Goal: Understand process/instructions

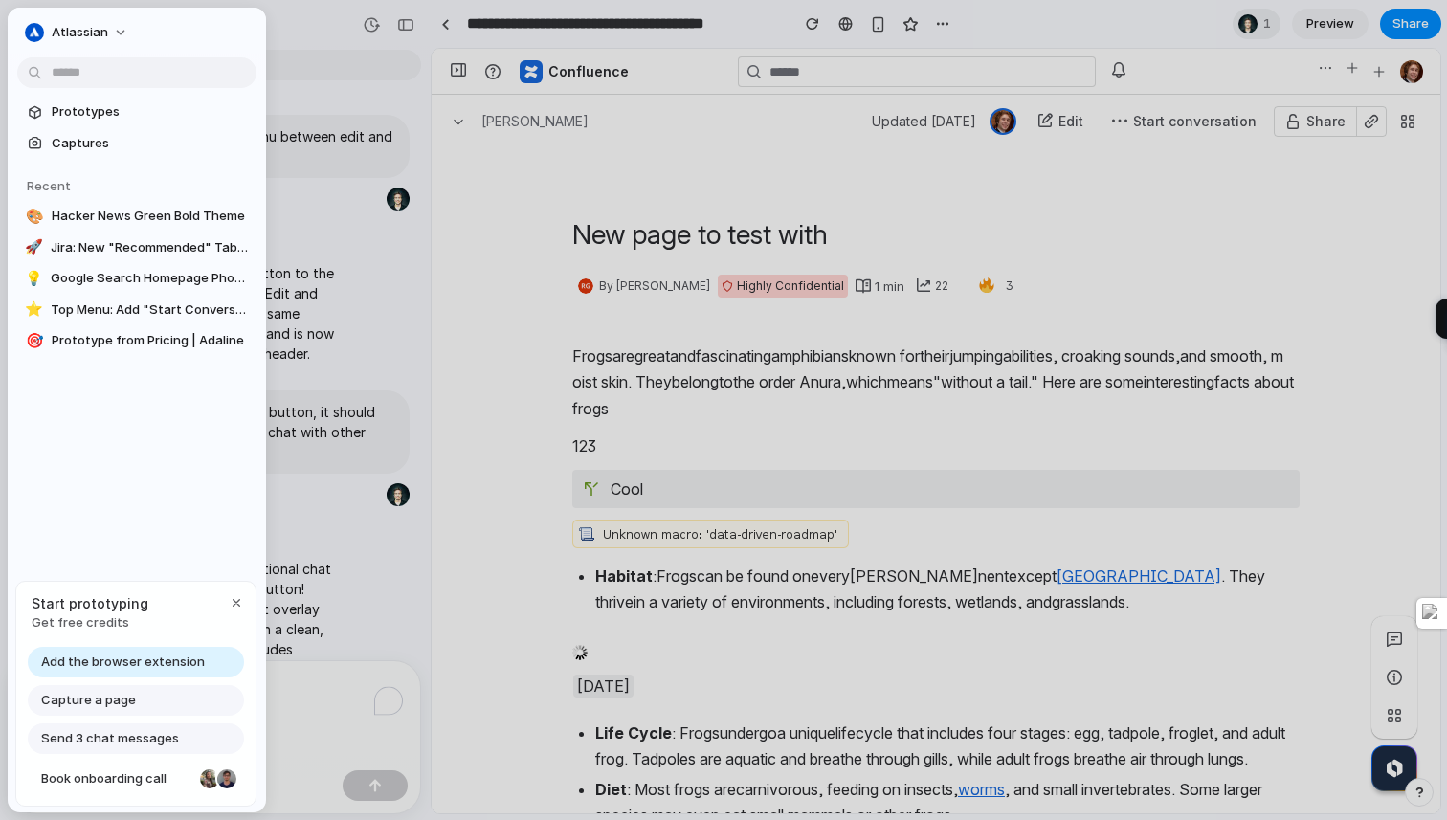
scroll to position [119, 0]
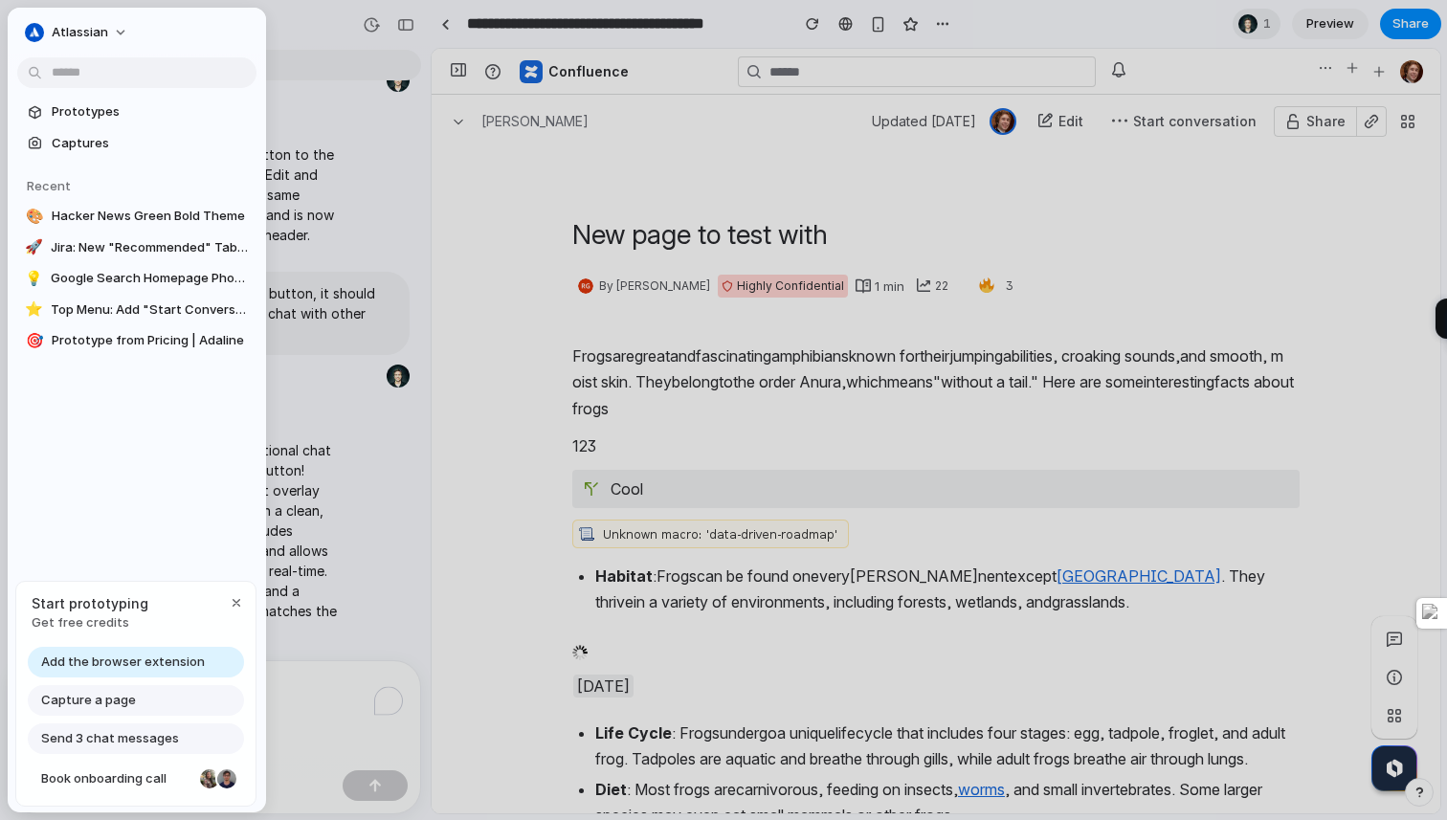
click at [165, 153] on link "Captures" at bounding box center [136, 143] width 239 height 29
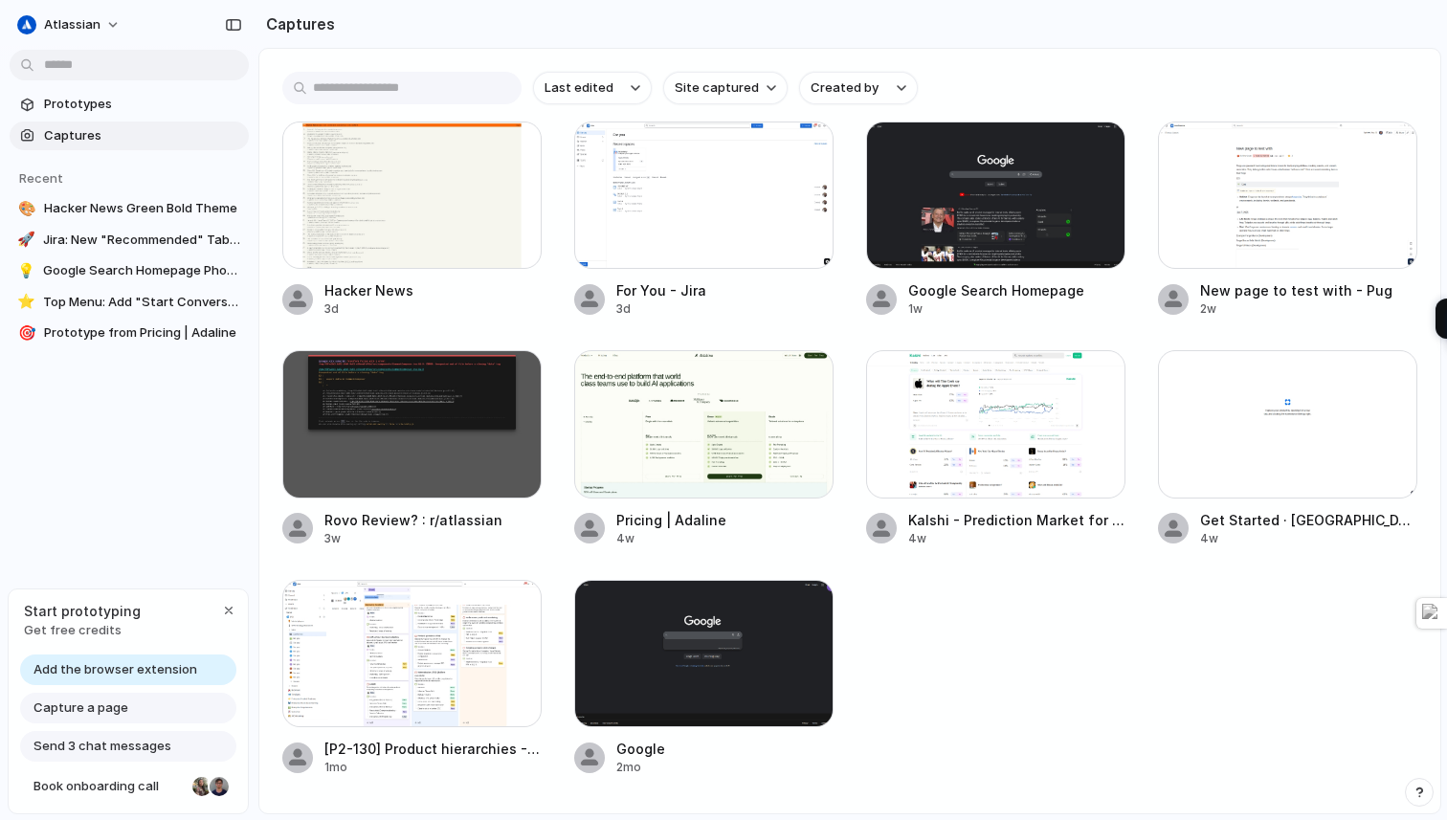
click at [164, 704] on div "Capture a page" at bounding box center [128, 708] width 216 height 31
click at [75, 702] on span "Capture a page" at bounding box center [80, 708] width 95 height 19
click at [134, 101] on span "Prototypes" at bounding box center [142, 104] width 197 height 19
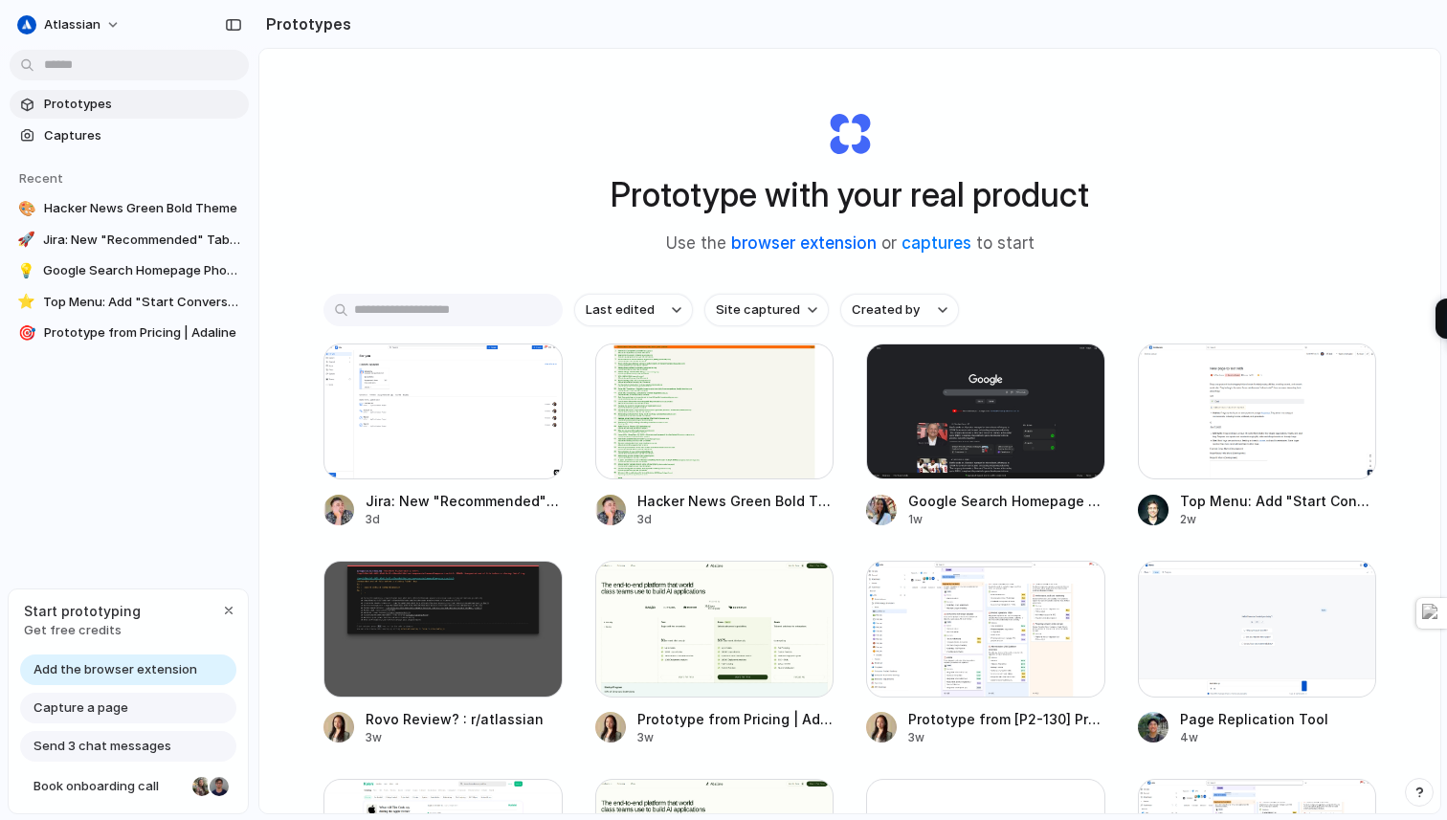
click at [849, 243] on link "browser extension" at bounding box center [803, 243] width 145 height 19
click at [959, 249] on link "captures" at bounding box center [937, 243] width 70 height 19
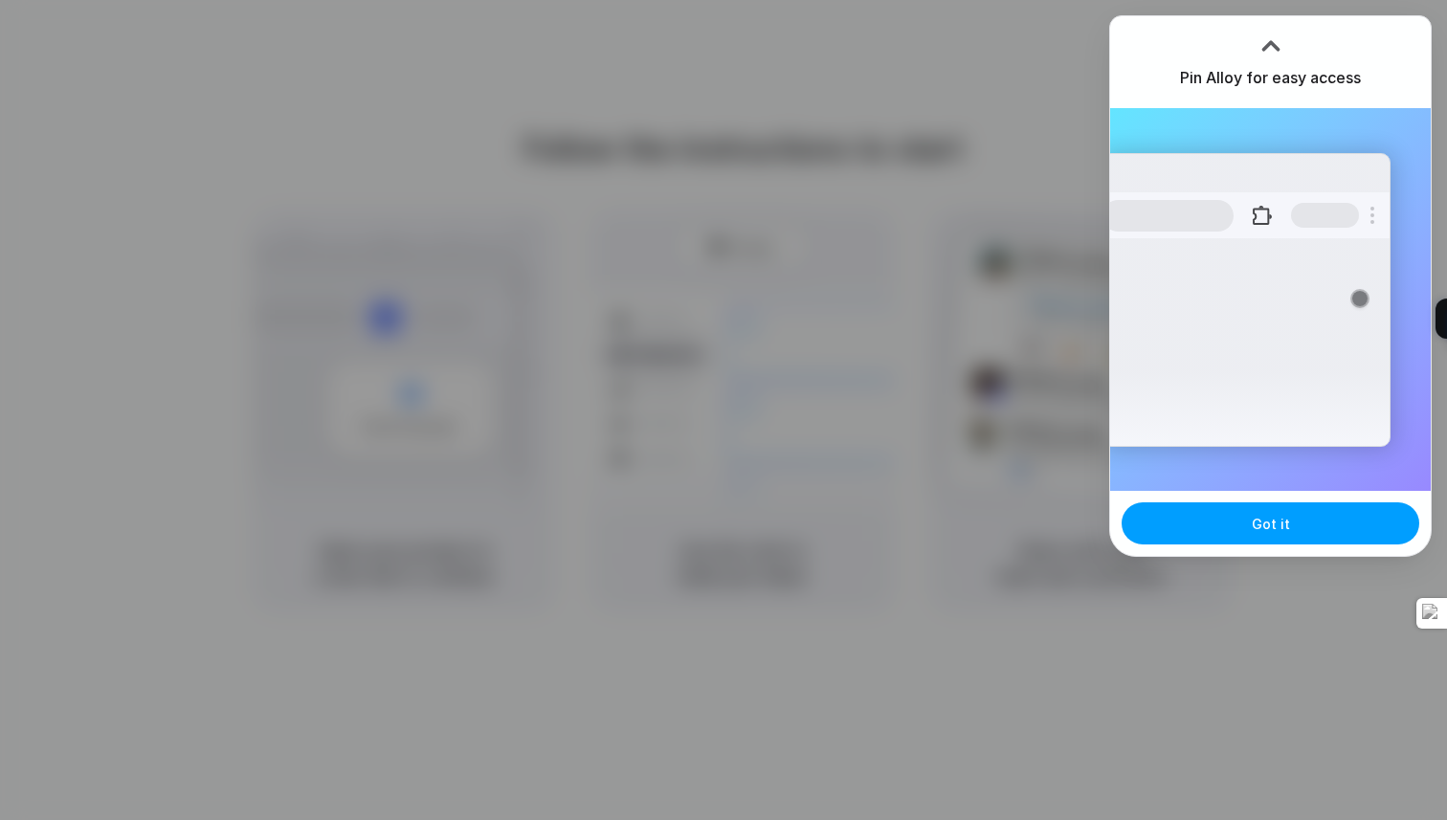
click at [1249, 522] on button "Got it" at bounding box center [1271, 523] width 298 height 42
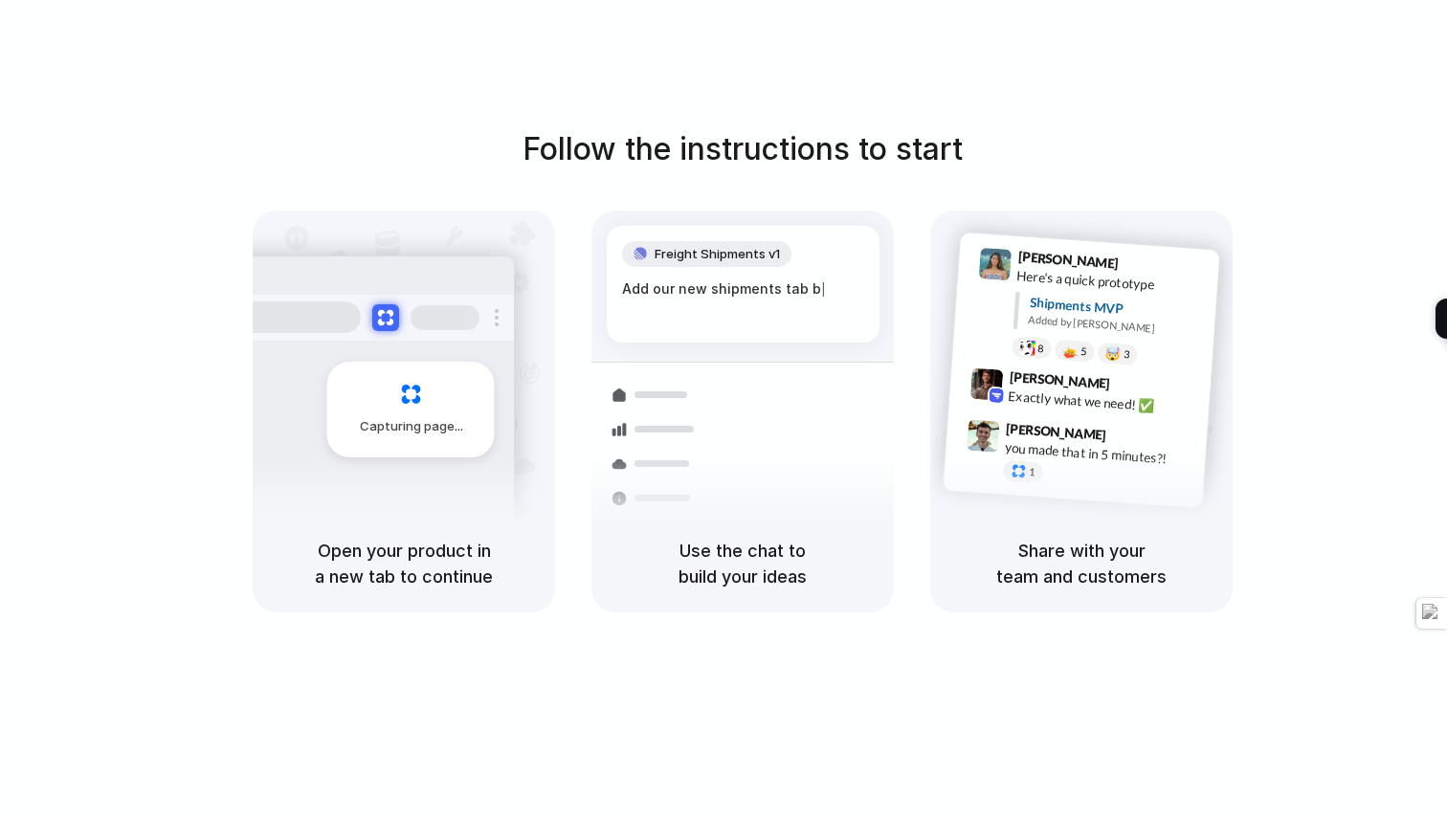
click at [736, 290] on div "Add our new shipments tab b |" at bounding box center [743, 289] width 242 height 21
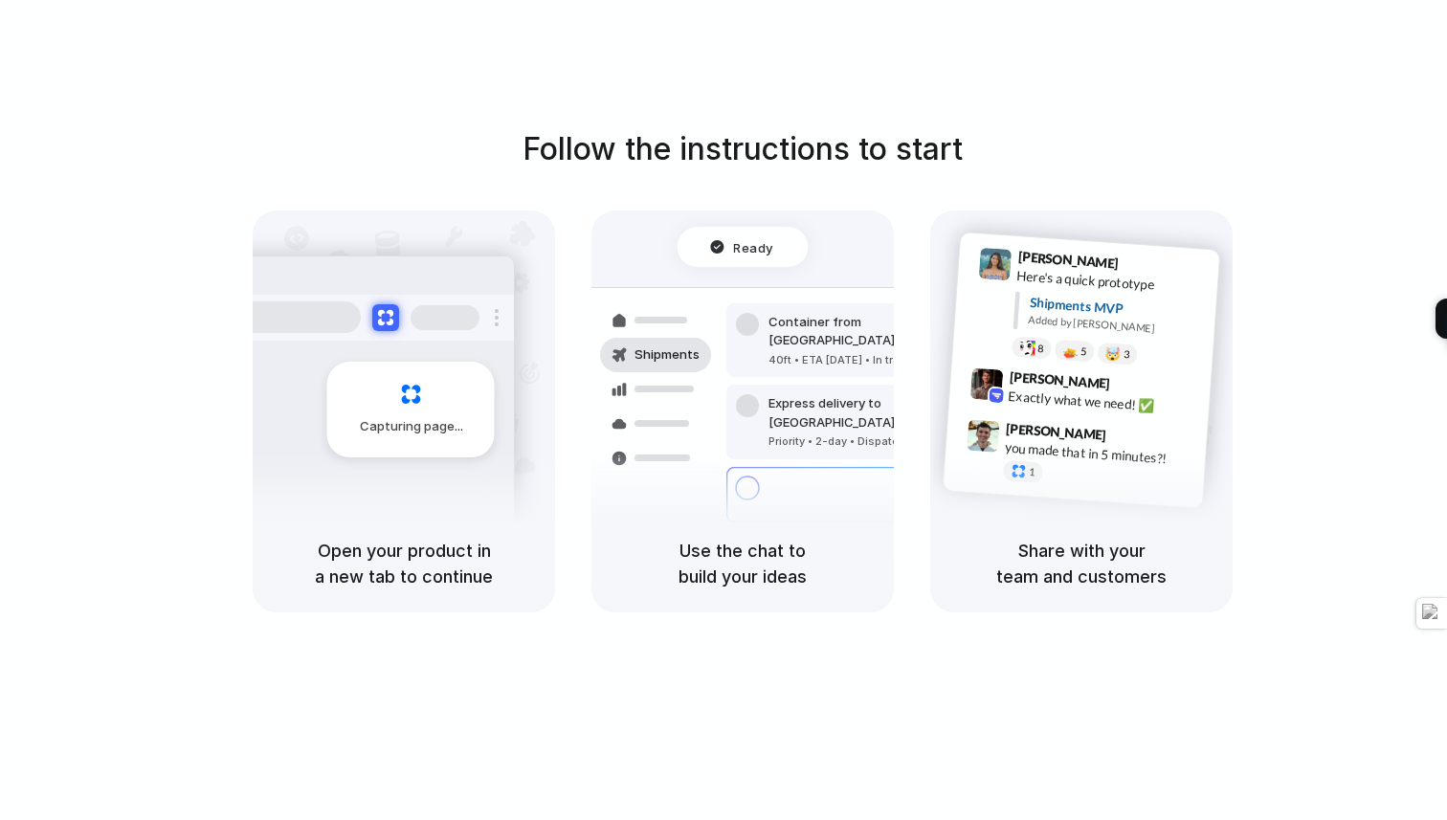
click at [1258, 114] on div "Follow the instructions to start Capturing page Open your product in a new tab …" at bounding box center [742, 429] width 1485 height 859
click at [889, 130] on h1 "Follow the instructions to start" at bounding box center [743, 149] width 440 height 46
